Goal: Check status: Check status

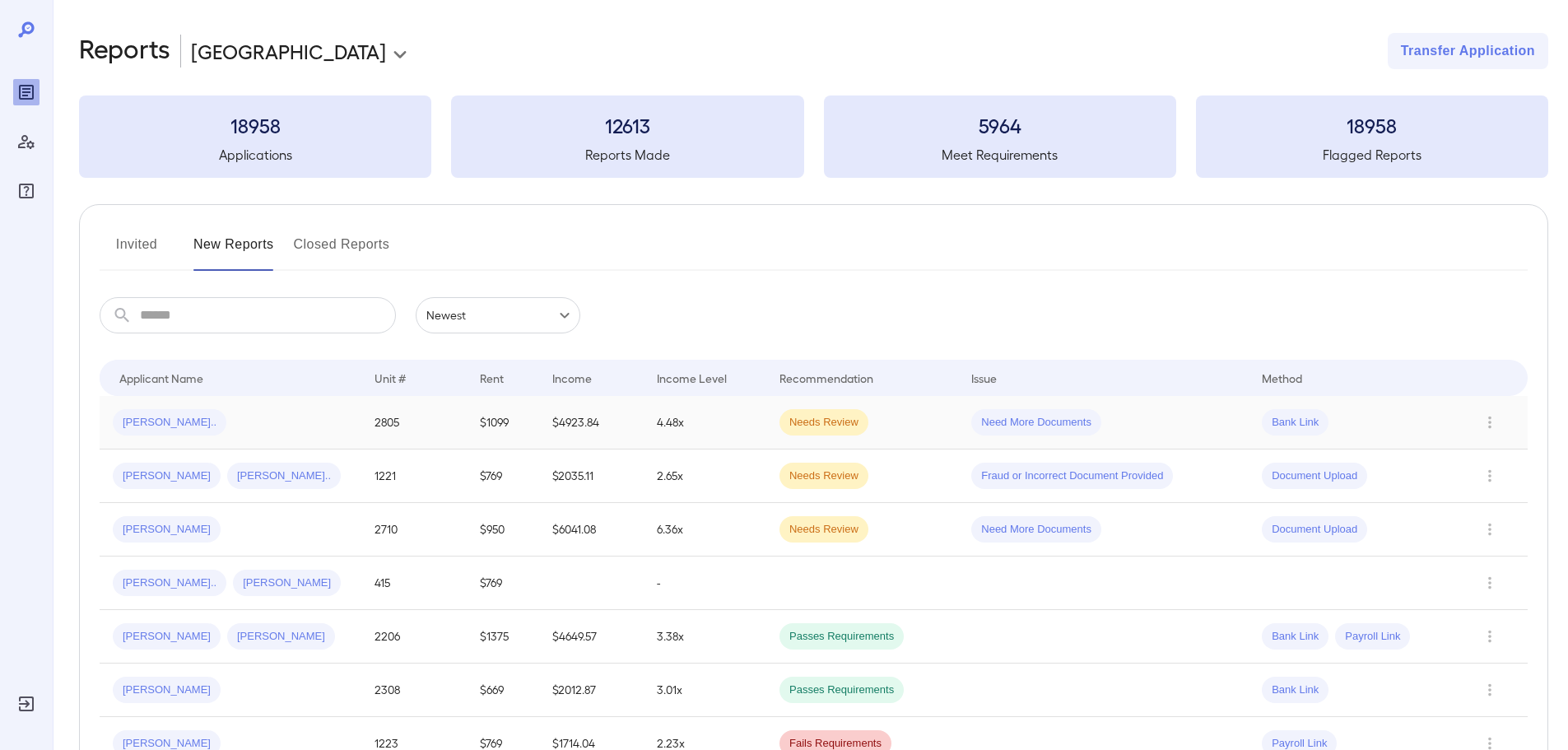
click at [306, 429] on div "Kent S..." at bounding box center [230, 422] width 235 height 27
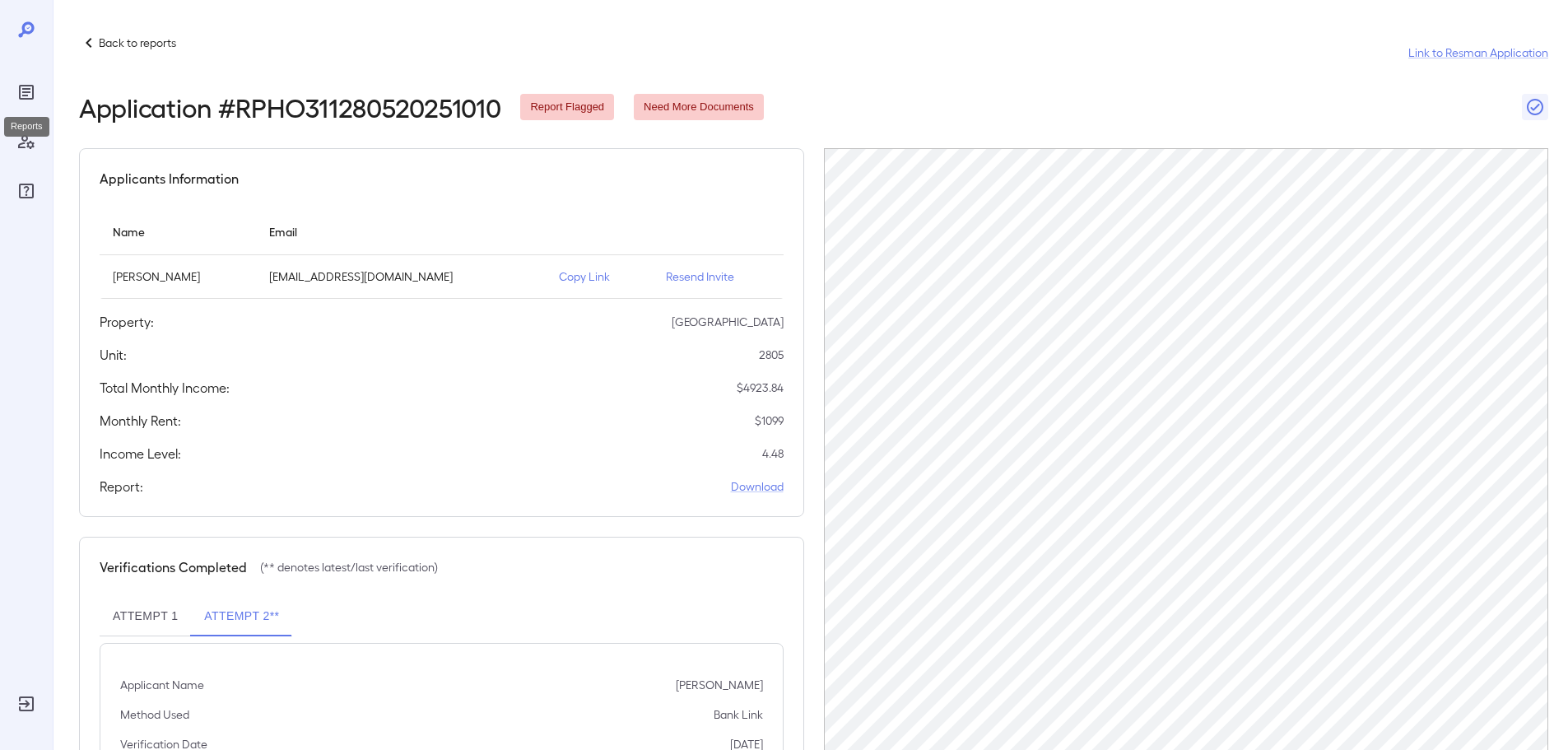
click at [17, 92] on icon "Reports" at bounding box center [27, 92] width 20 height 20
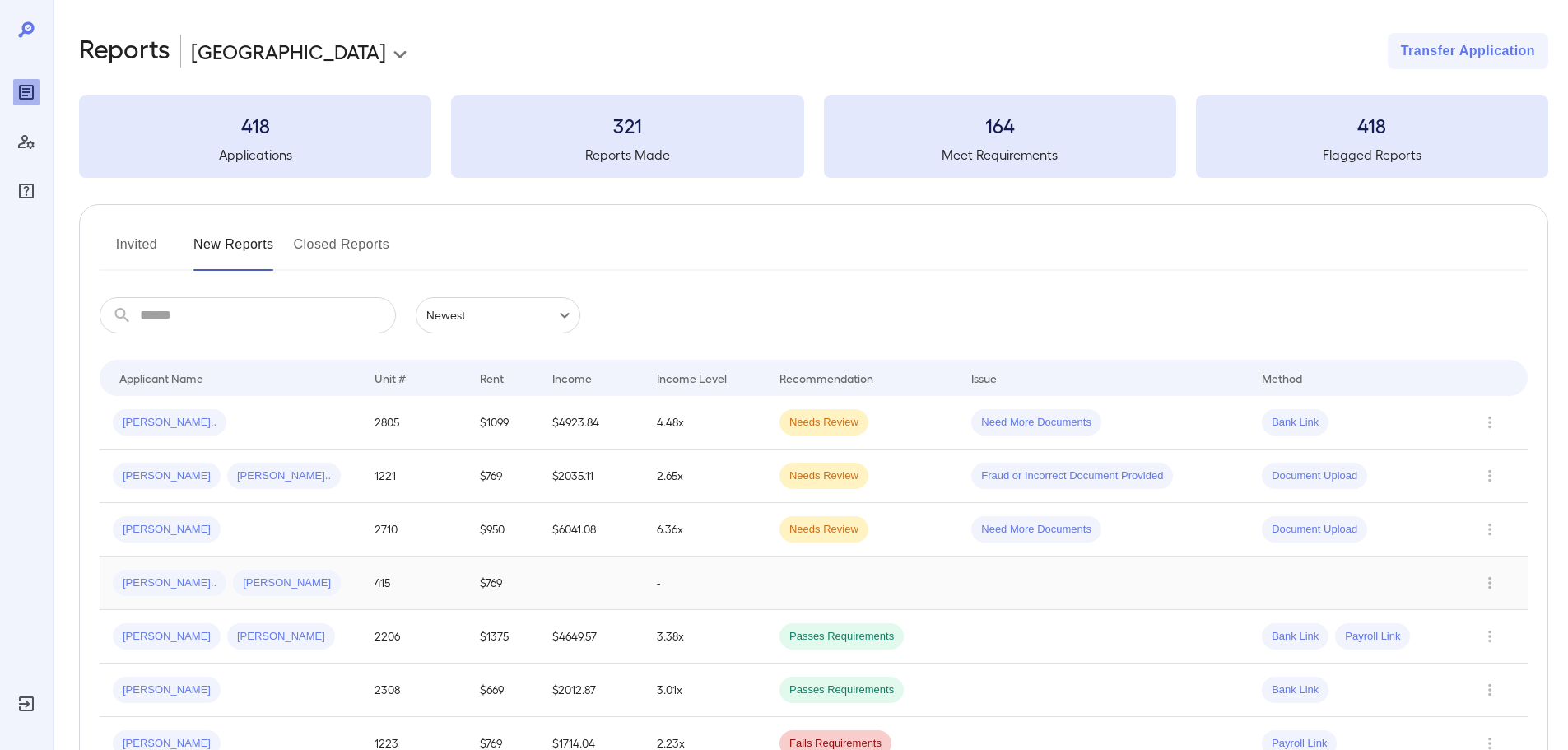
click at [336, 596] on div "Maribel N... James A..." at bounding box center [230, 583] width 235 height 27
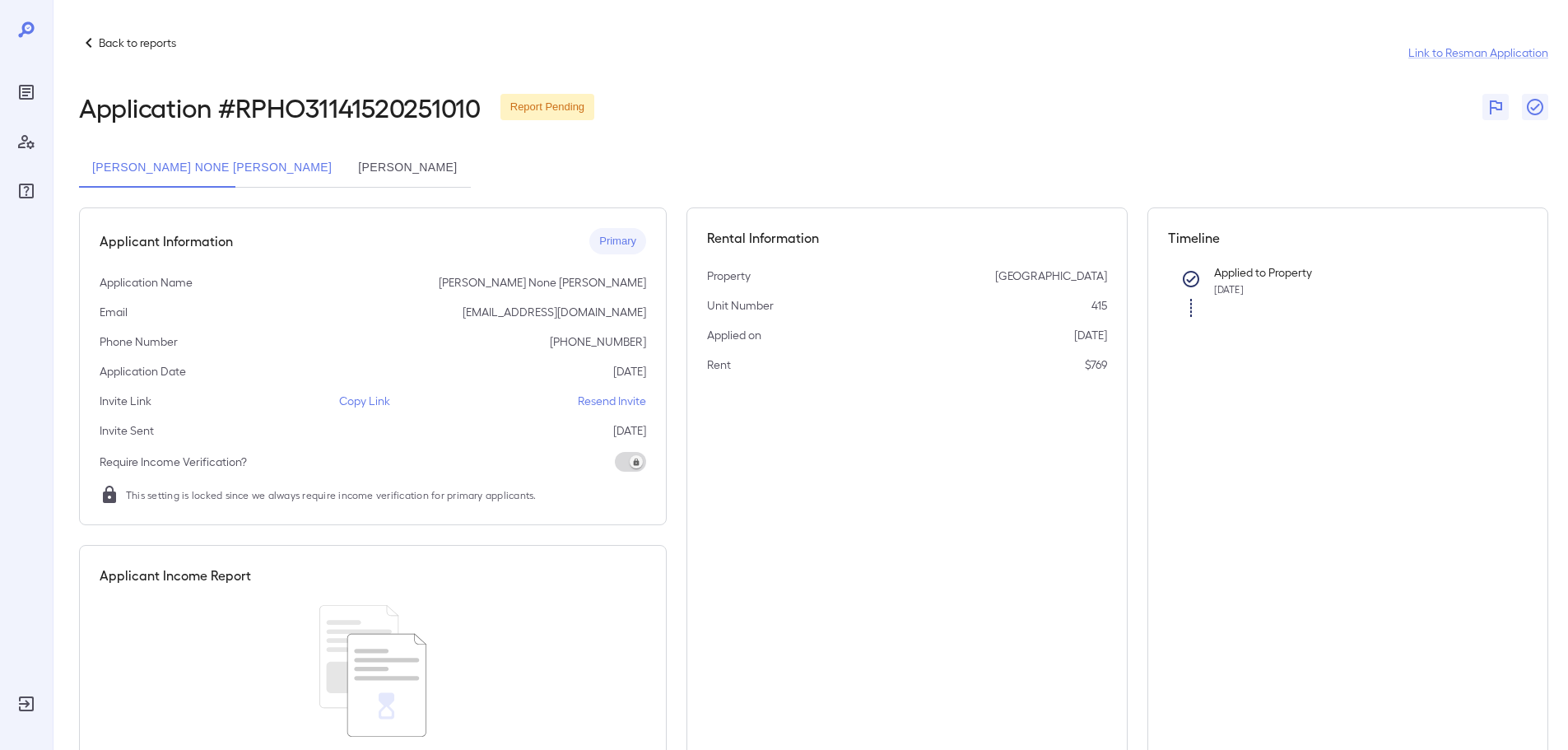
drag, startPoint x: 298, startPoint y: 156, endPoint x: 254, endPoint y: 172, distance: 46.8
click at [345, 162] on button "James A. Hudson" at bounding box center [407, 168] width 125 height 39
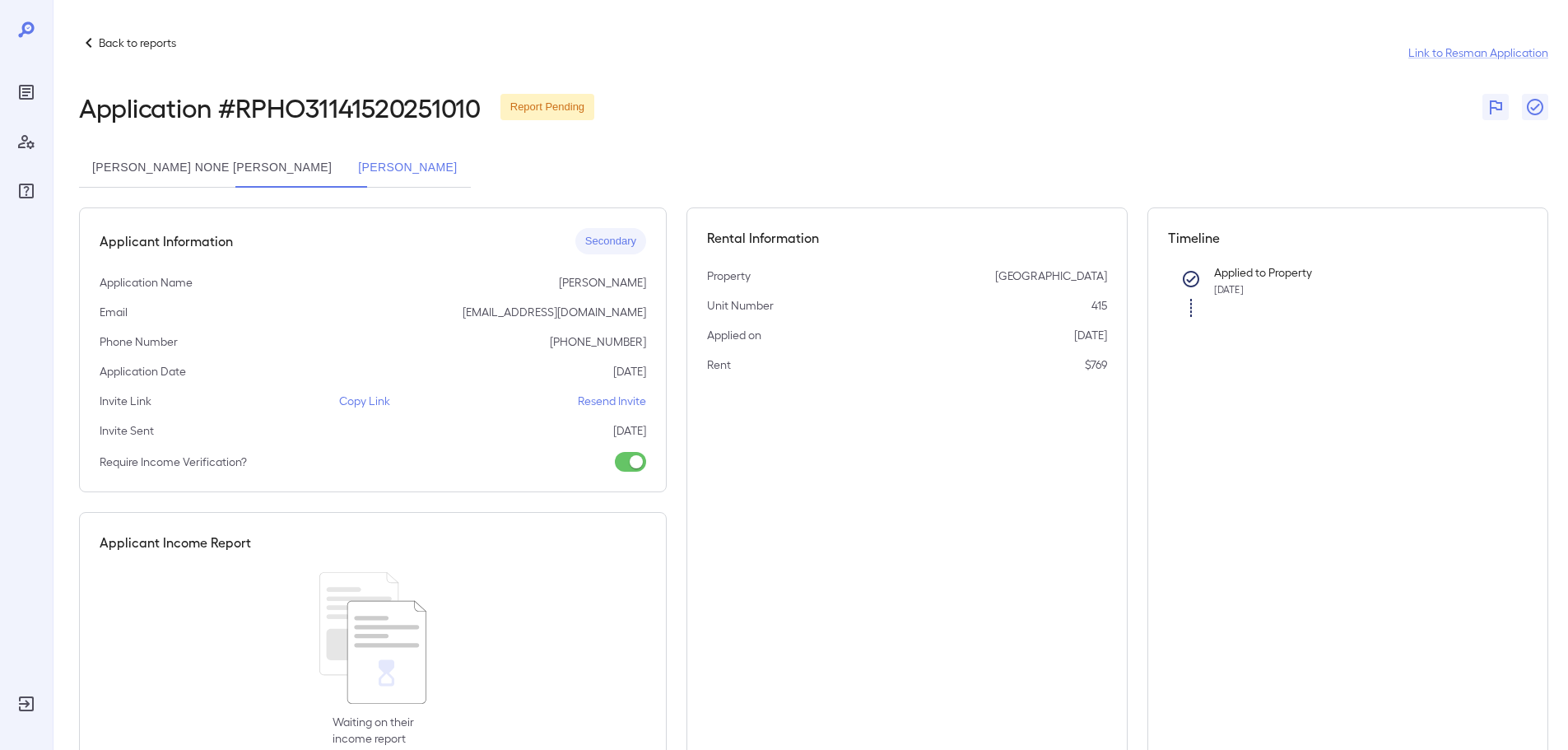
drag, startPoint x: 134, startPoint y: 149, endPoint x: 140, endPoint y: 167, distance: 19.0
click at [139, 163] on button "Maribel None Gomez" at bounding box center [211, 168] width 266 height 39
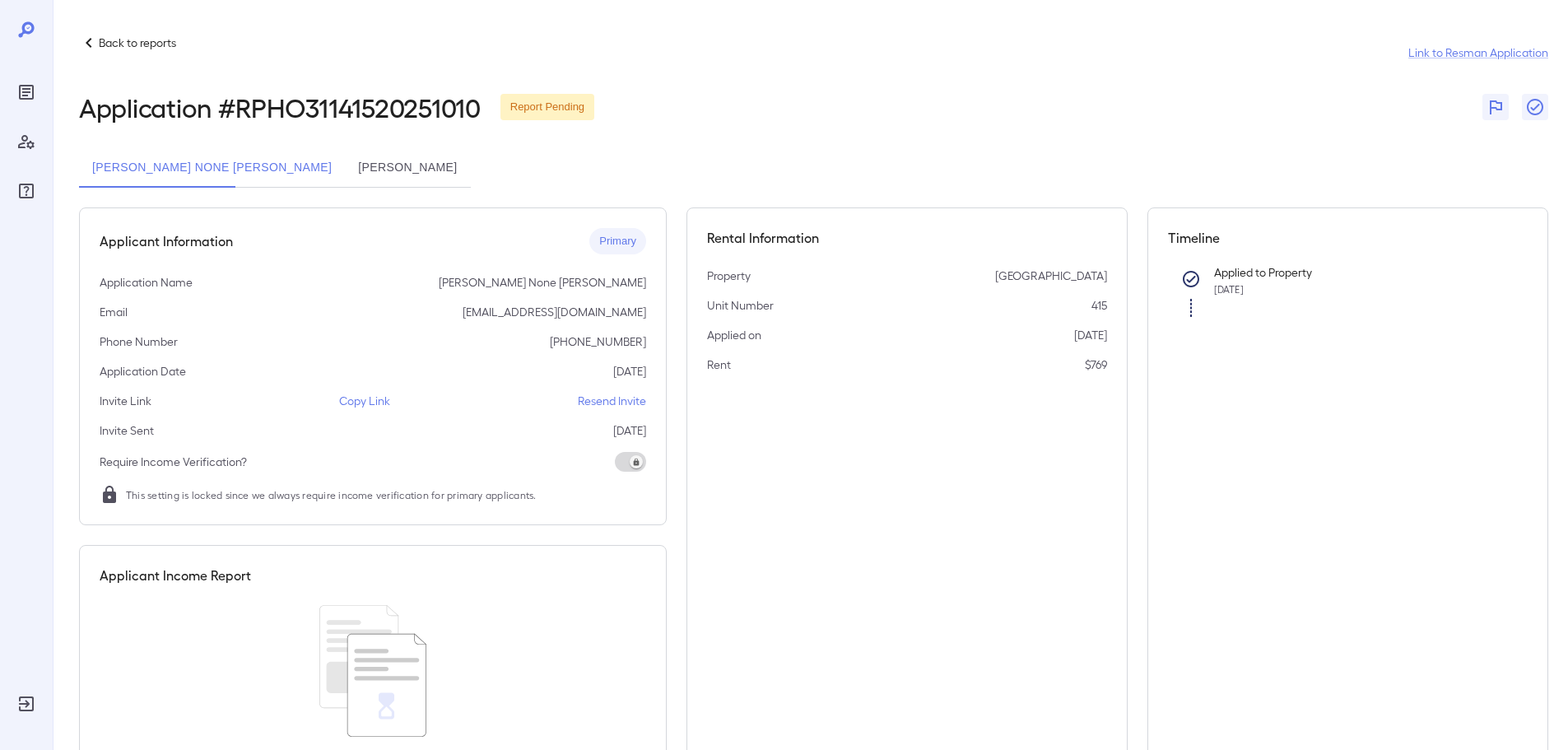
drag, startPoint x: 273, startPoint y: 167, endPoint x: 222, endPoint y: 167, distance: 51.0
click at [345, 167] on button "James A. Hudson" at bounding box center [407, 168] width 125 height 39
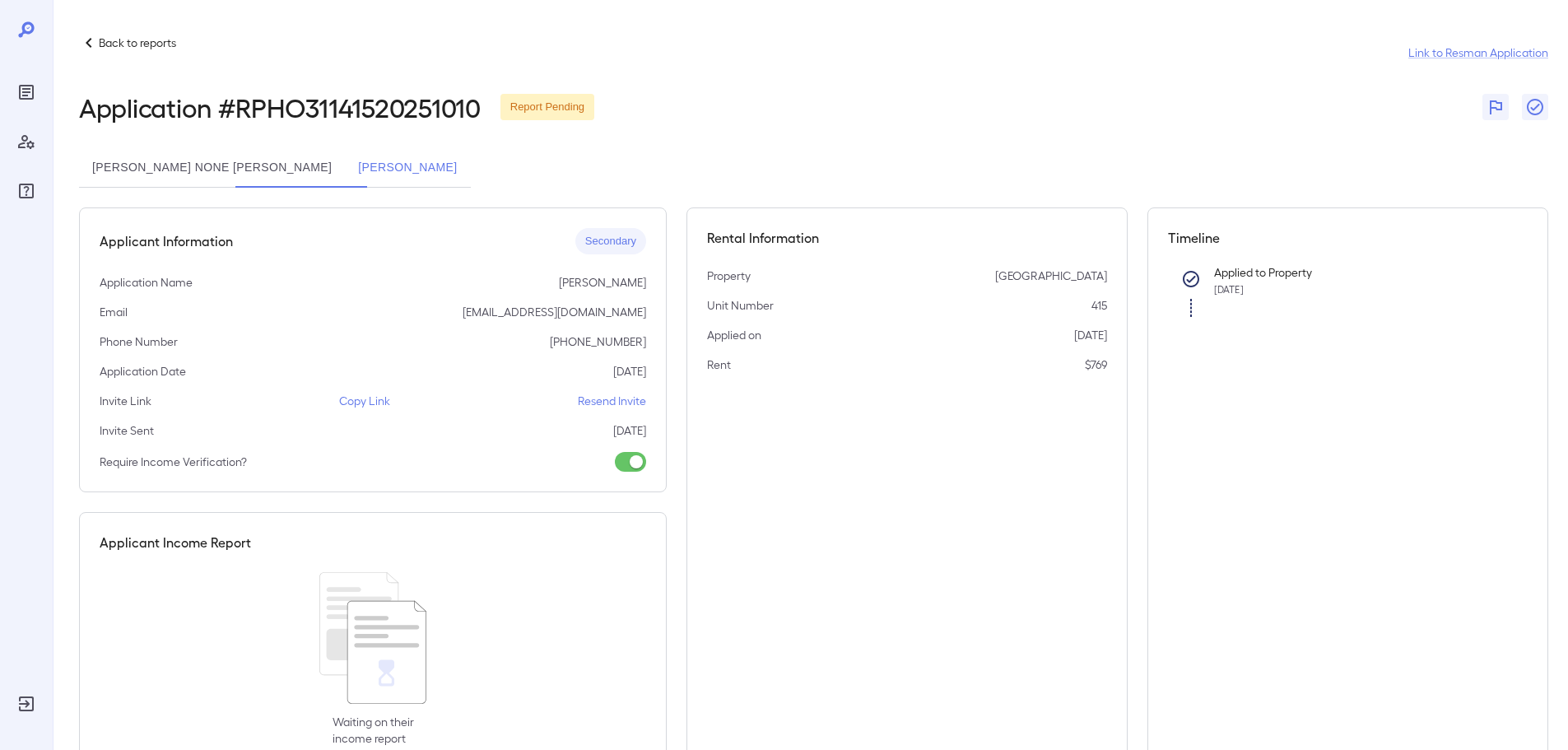
click at [175, 156] on button "Maribel None Gomez" at bounding box center [211, 168] width 266 height 39
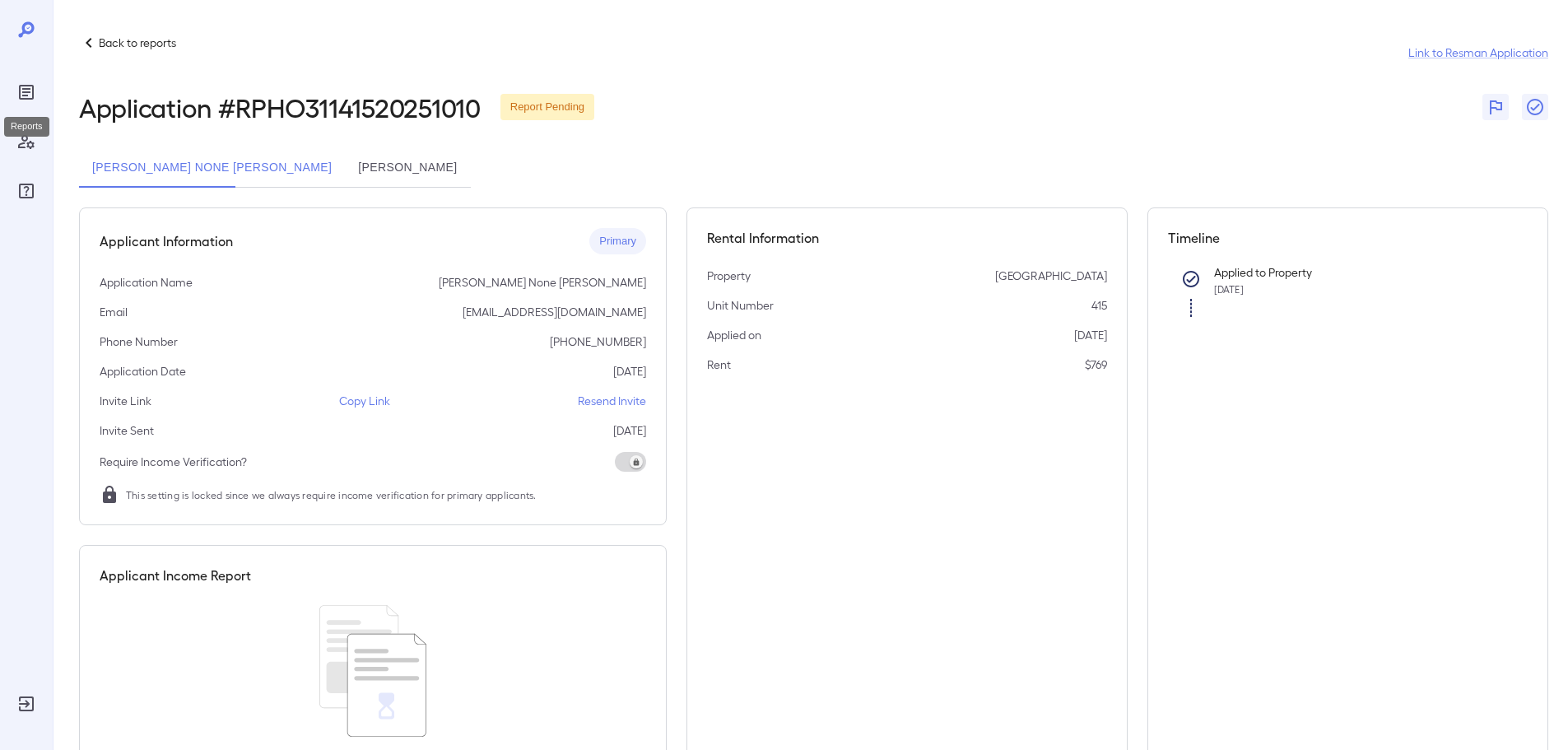
click at [23, 98] on icon "Reports" at bounding box center [26, 92] width 15 height 15
